Goal: Check status: Check status

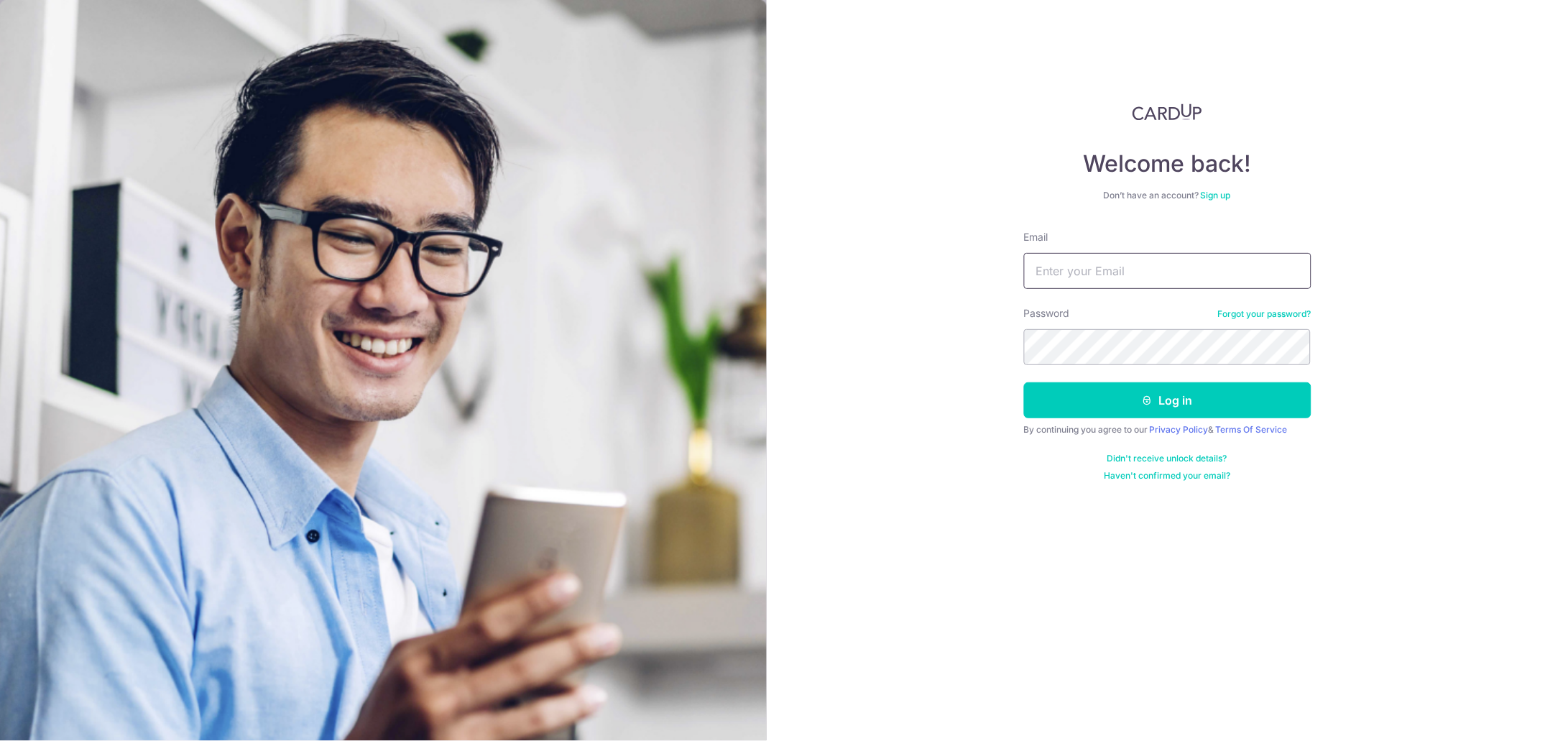
type input "[EMAIL_ADDRESS][DOMAIN_NAME]"
click at [1084, 399] on button "Log in" at bounding box center [1168, 400] width 287 height 36
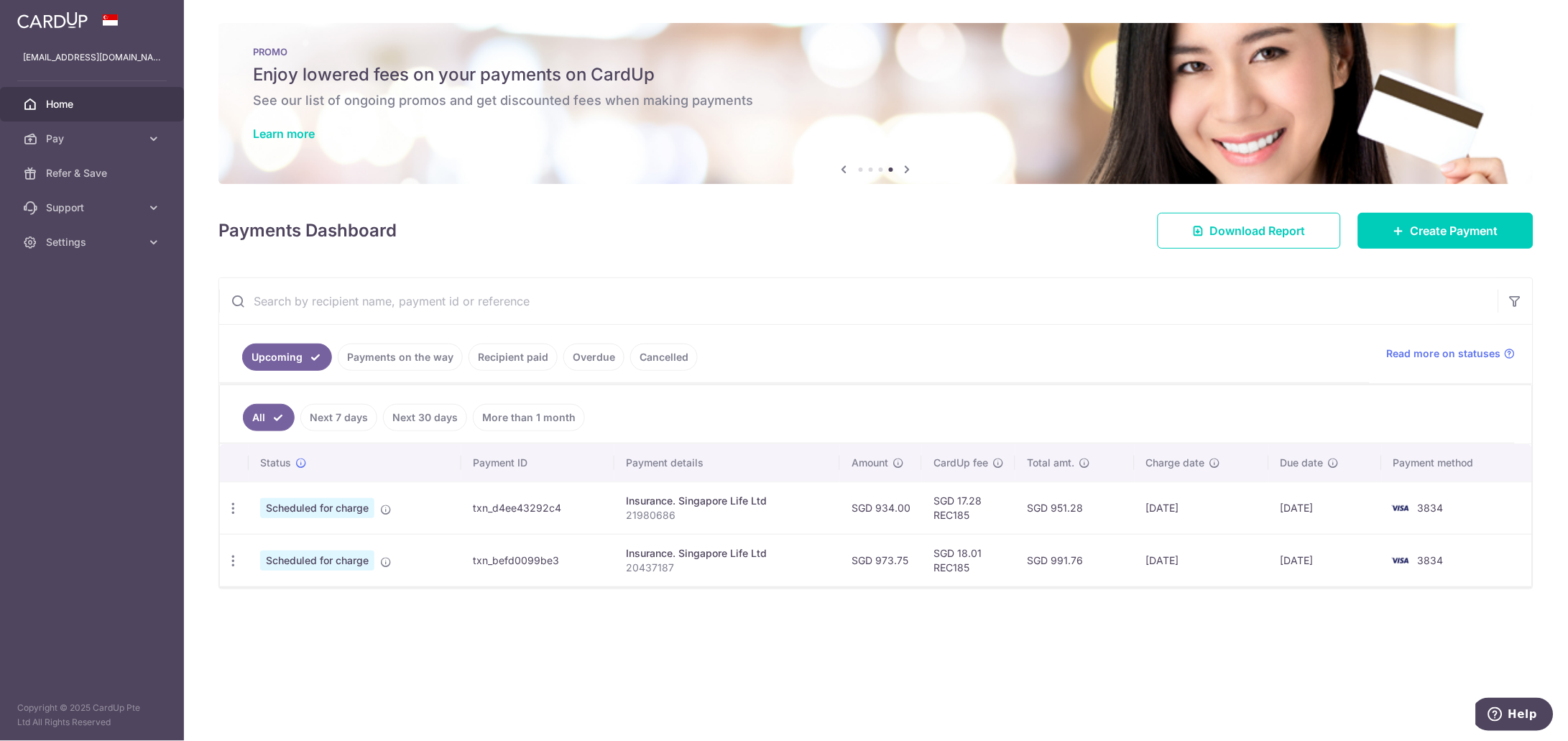
click at [424, 356] on link "Payments on the way" at bounding box center [400, 357] width 125 height 27
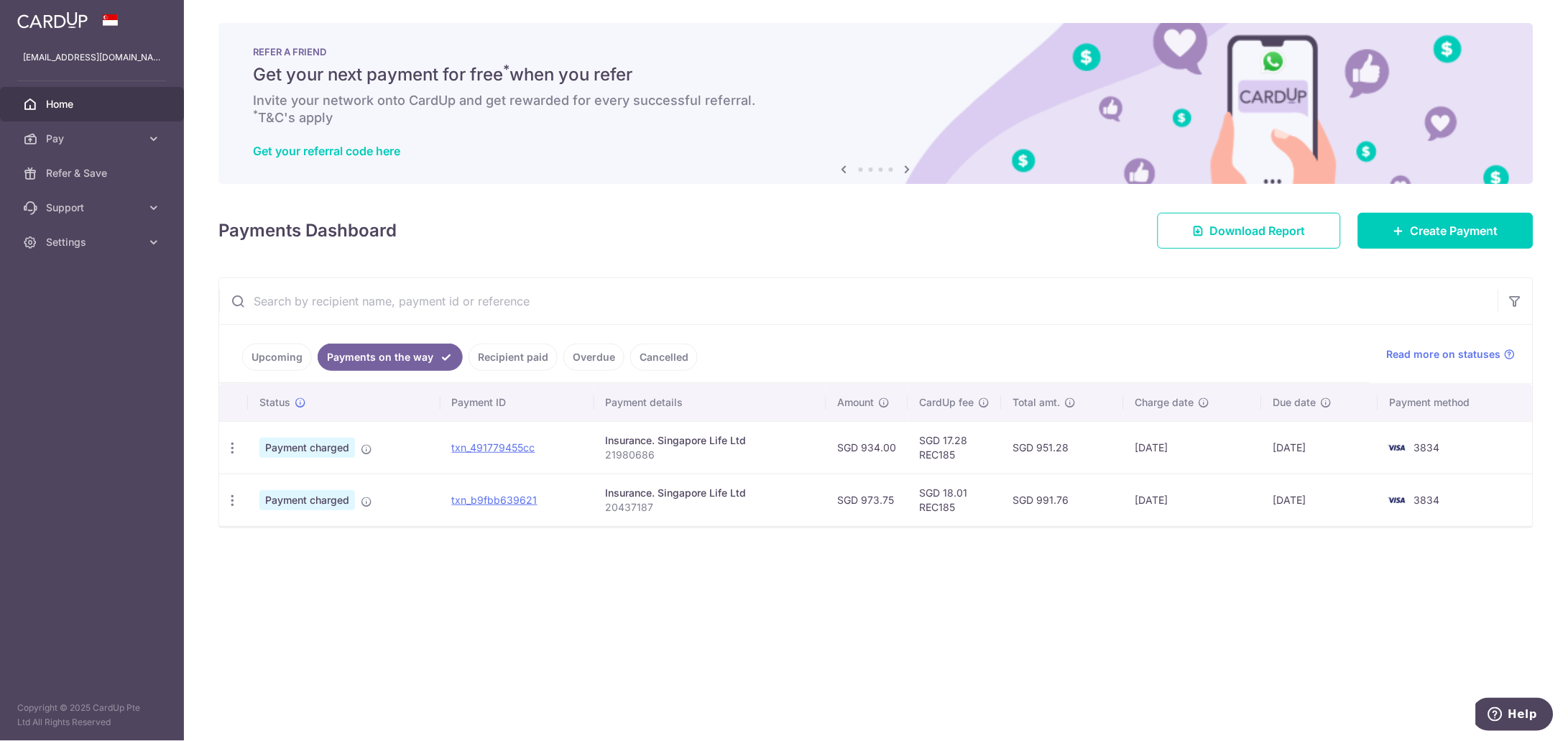
click at [284, 356] on link "Upcoming" at bounding box center [277, 357] width 70 height 27
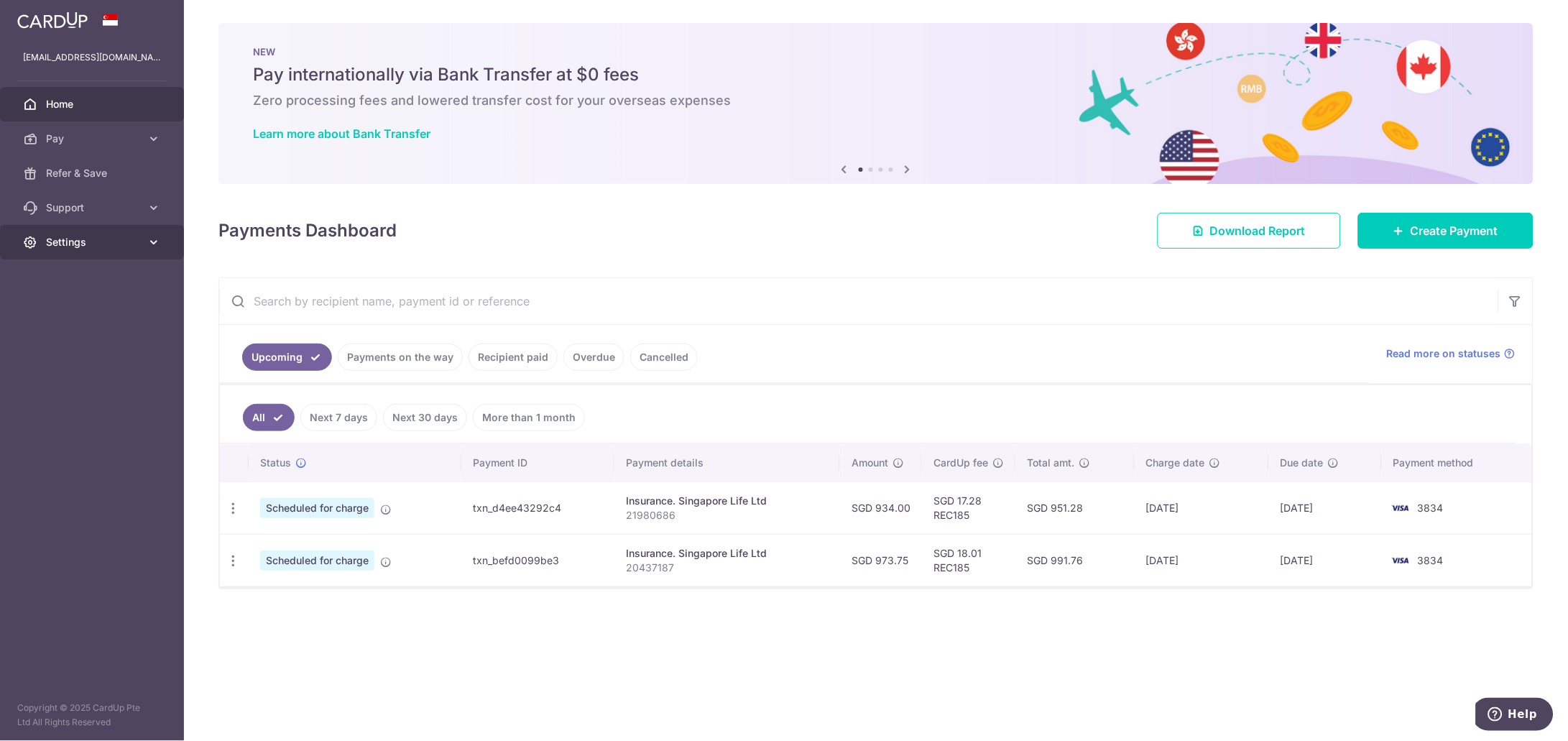
click at [153, 238] on icon at bounding box center [153, 242] width 14 height 14
click at [61, 313] on span "Logout" at bounding box center [93, 311] width 95 height 14
